Goal: Task Accomplishment & Management: Use online tool/utility

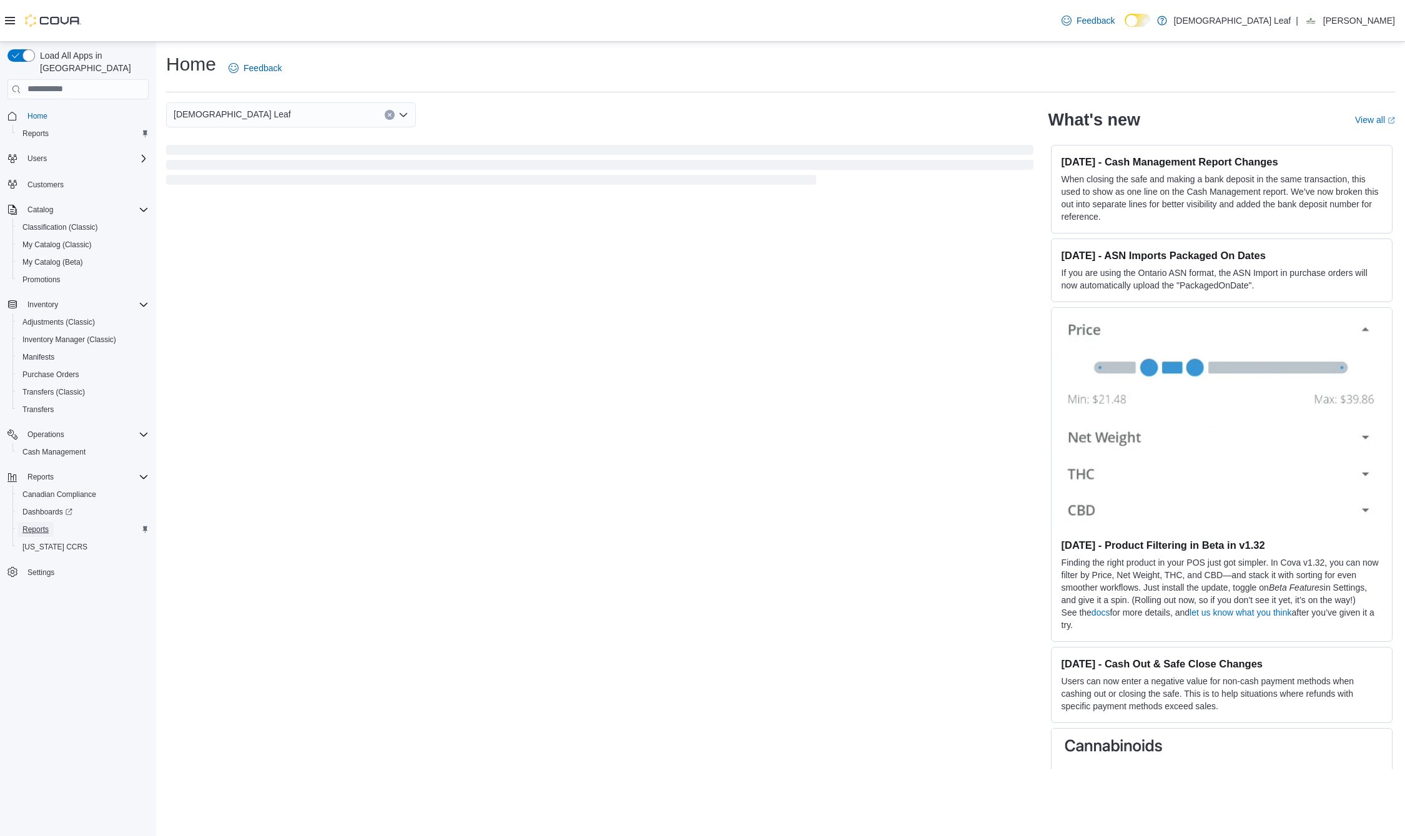
click at [34, 525] on span "Reports" at bounding box center [35, 530] width 26 height 10
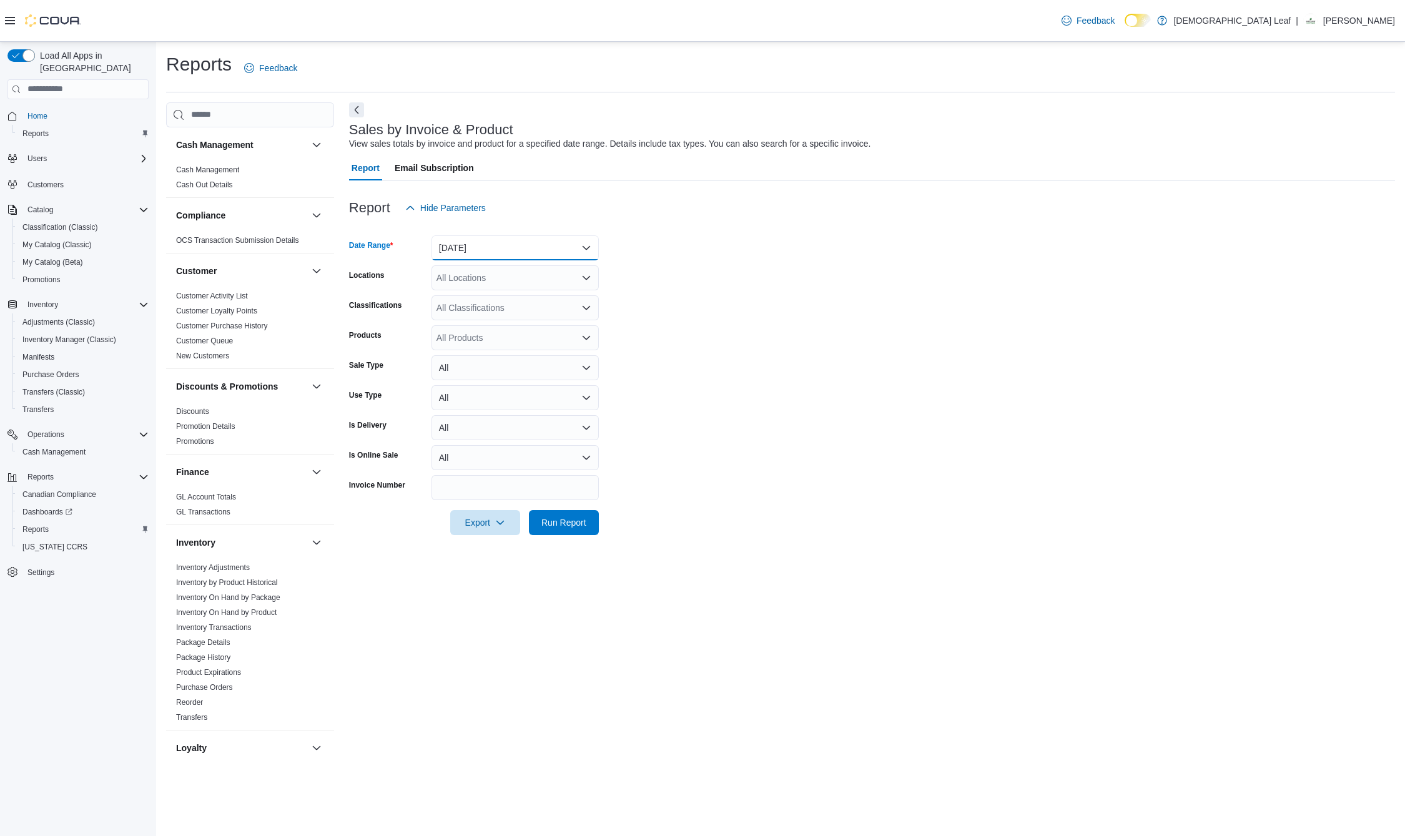
click at [570, 244] on button "Yesterday" at bounding box center [514, 247] width 167 height 25
click at [507, 298] on span "Today" at bounding box center [522, 297] width 142 height 15
click at [569, 521] on span "Run Report" at bounding box center [563, 522] width 45 height 12
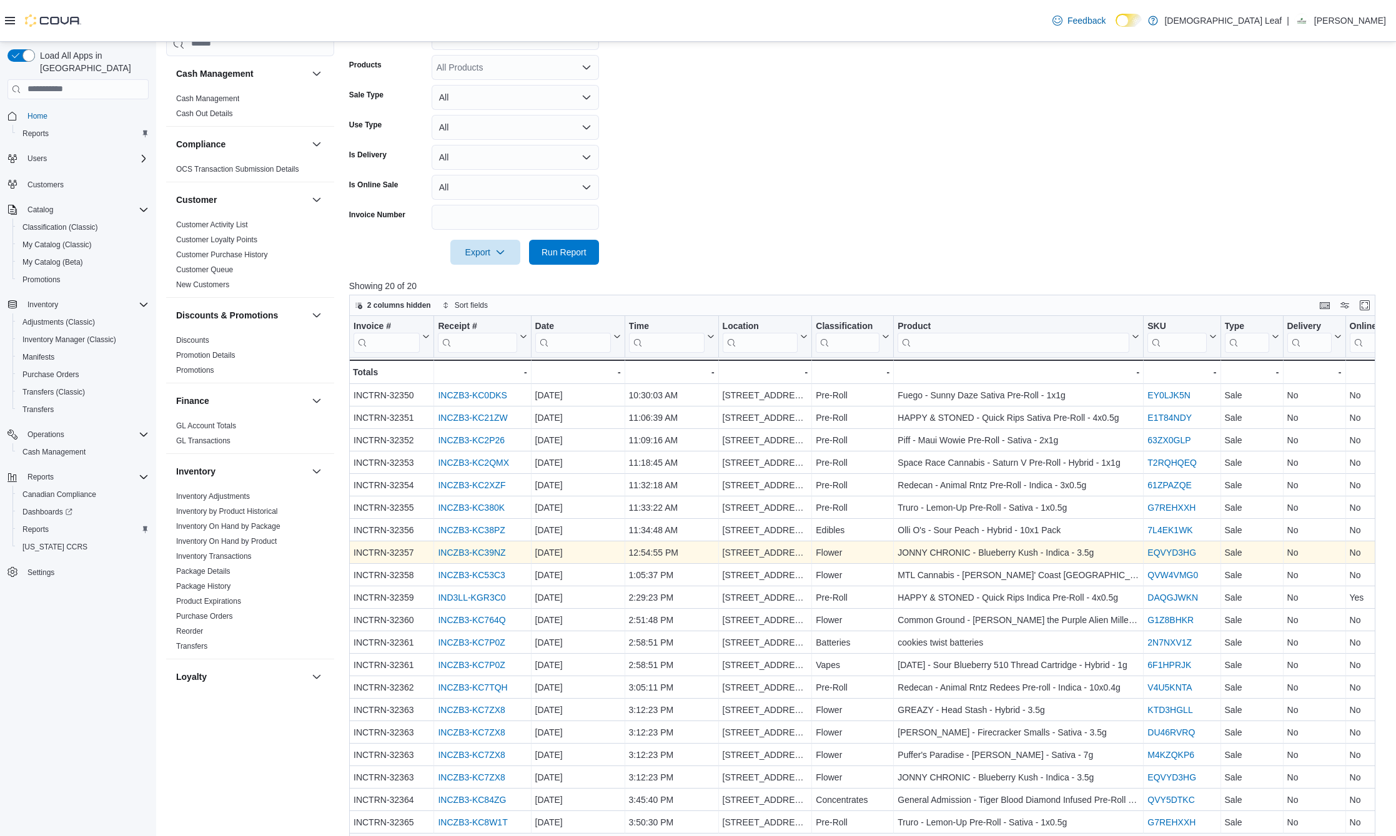
scroll to position [408, 0]
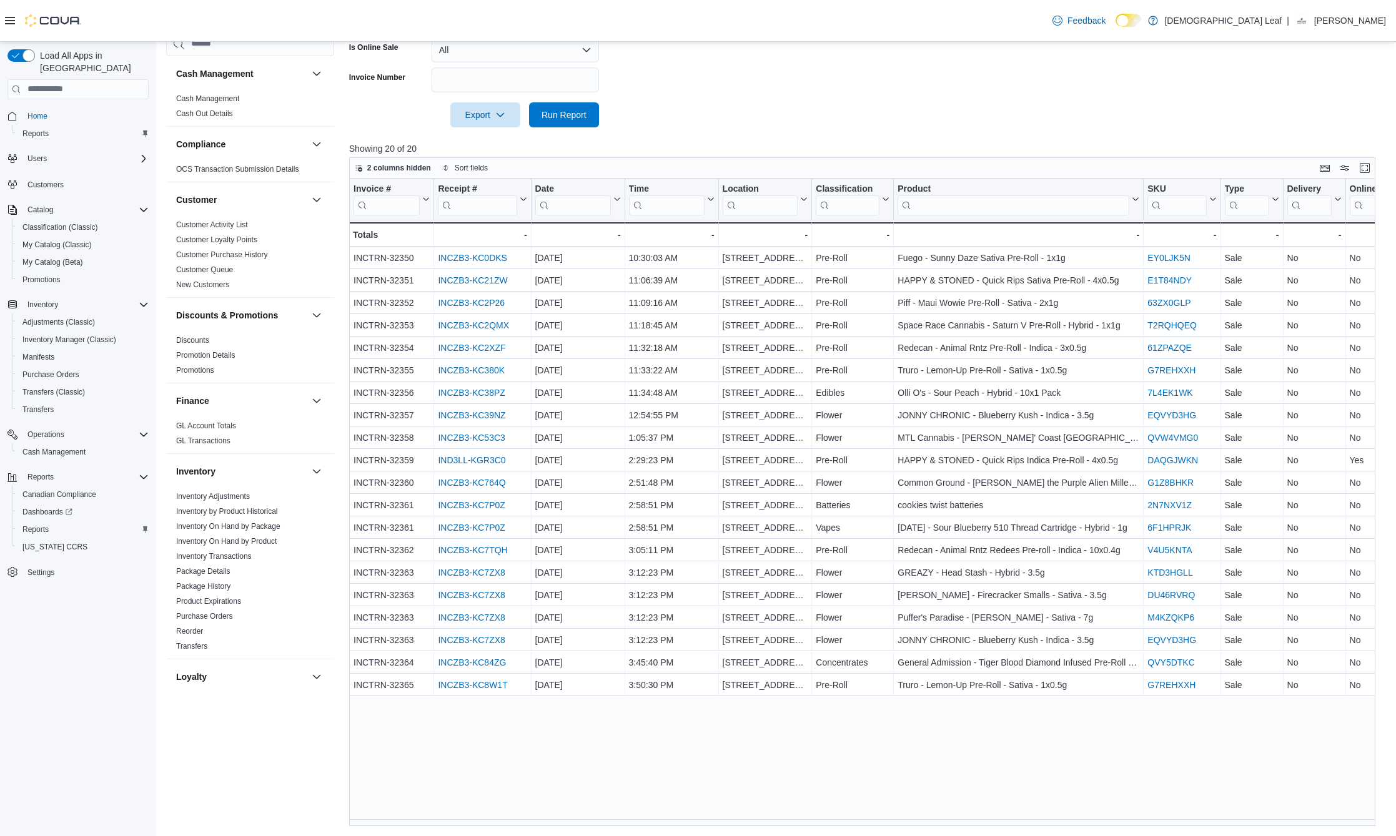
drag, startPoint x: 837, startPoint y: 819, endPoint x: 883, endPoint y: 820, distance: 46.2
click at [883, 820] on div "Invoice # Click to view column header actions Receipt # Click to view column he…" at bounding box center [866, 503] width 1035 height 648
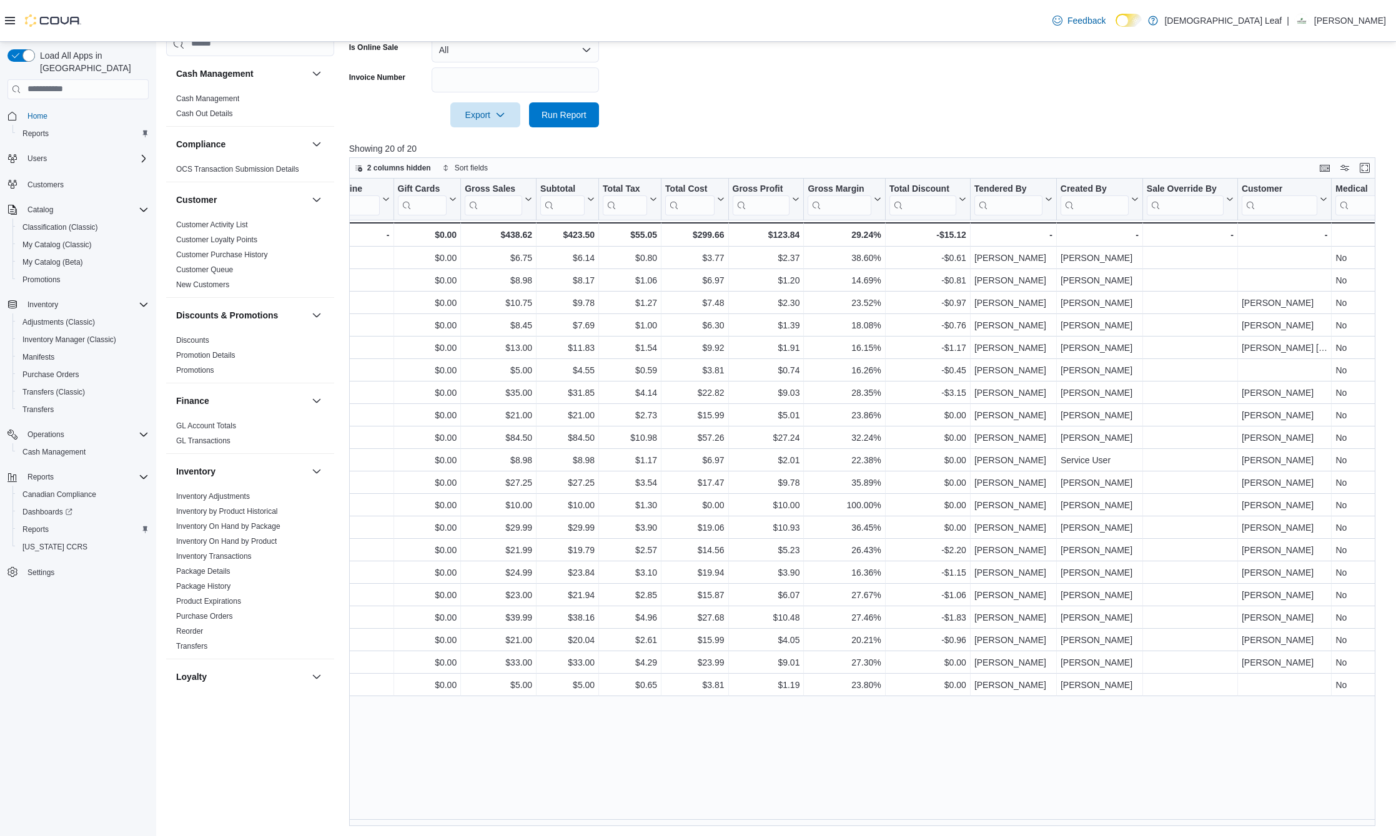
scroll to position [0, 619]
